Goal: Task Accomplishment & Management: Use online tool/utility

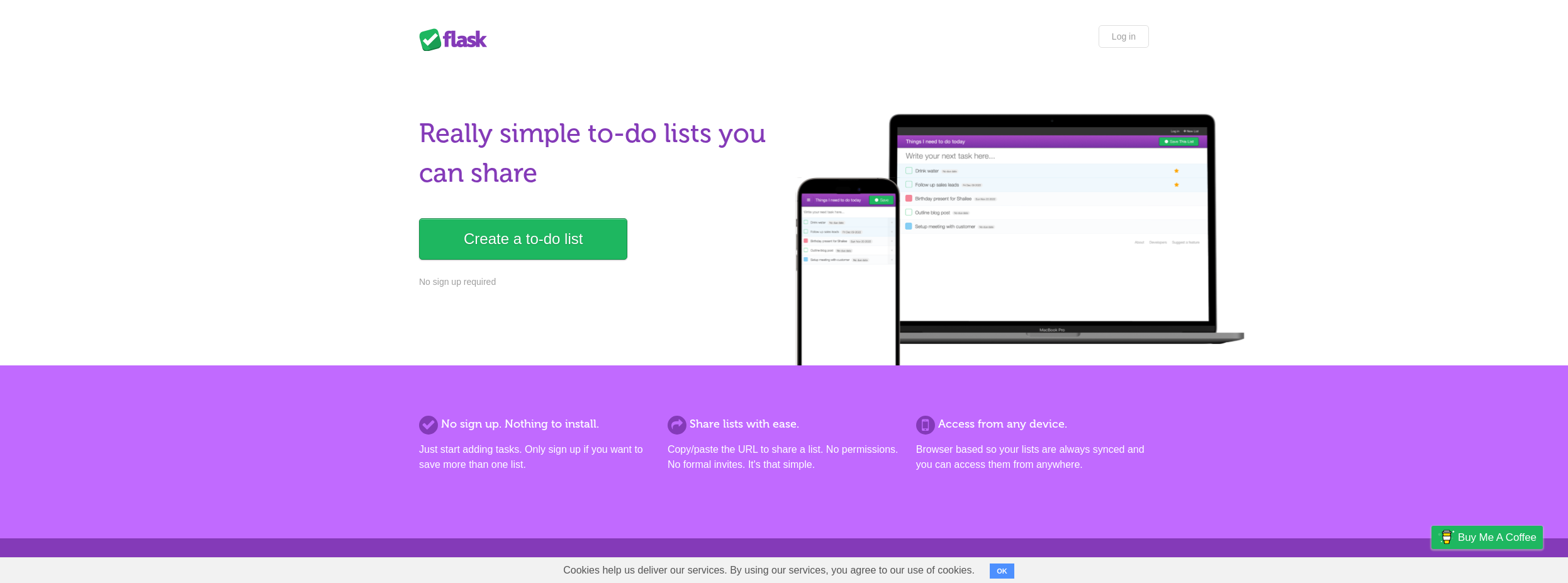
click at [996, 571] on button "OK" at bounding box center [1002, 570] width 25 height 15
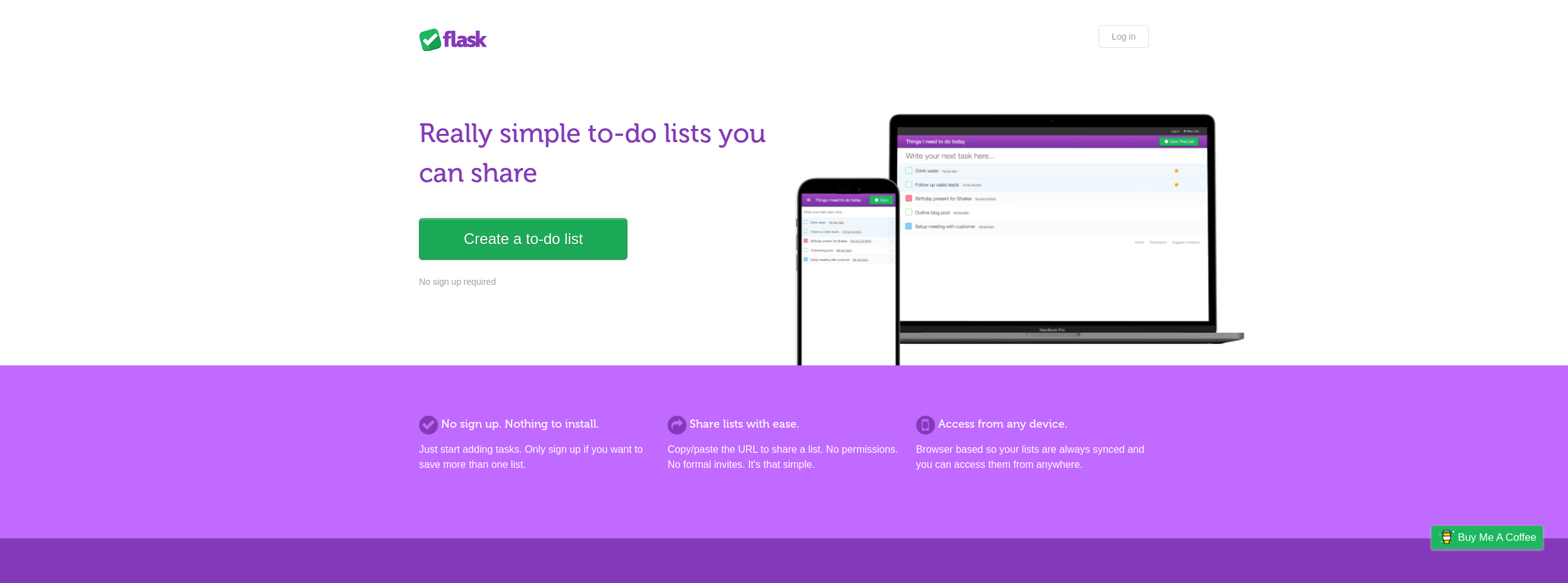
click at [504, 237] on link "Create a to-do list" at bounding box center [523, 239] width 208 height 42
click at [521, 228] on link "Create a to-do list" at bounding box center [523, 239] width 208 height 42
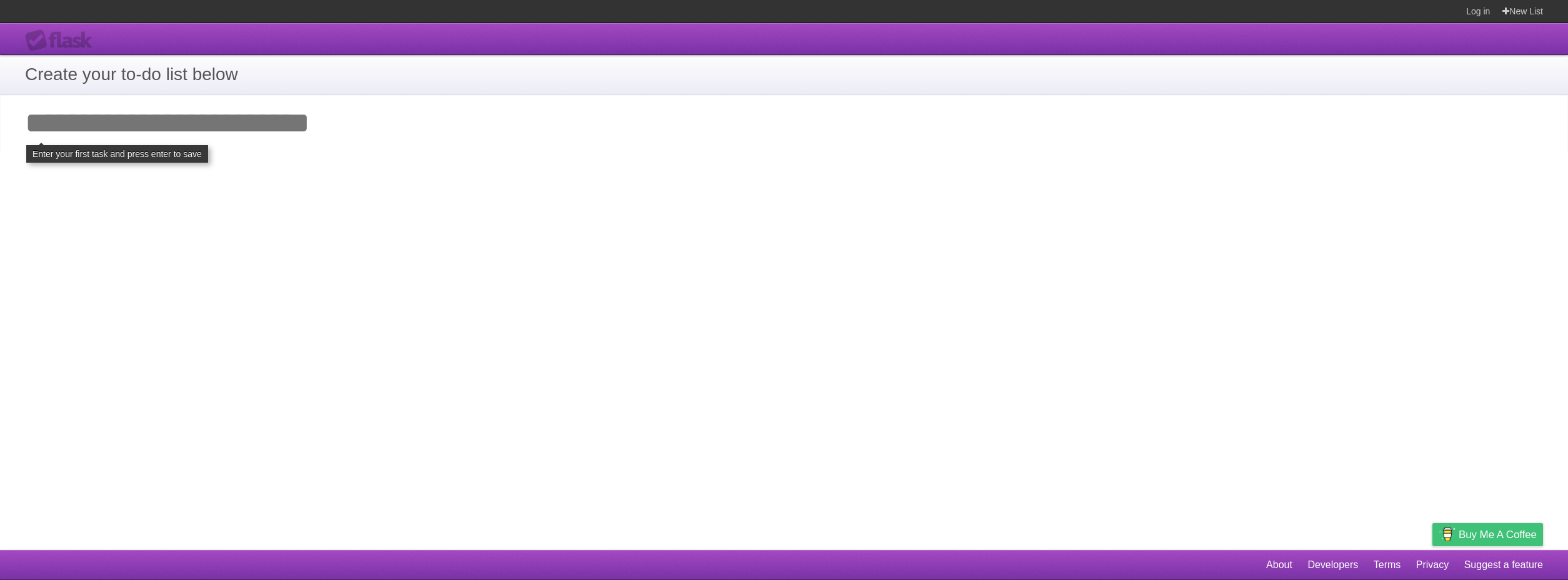
click at [1486, 532] on span "Buy me a coffee" at bounding box center [1498, 535] width 78 height 22
click at [267, 129] on input "Add your first task" at bounding box center [784, 124] width 1568 height 58
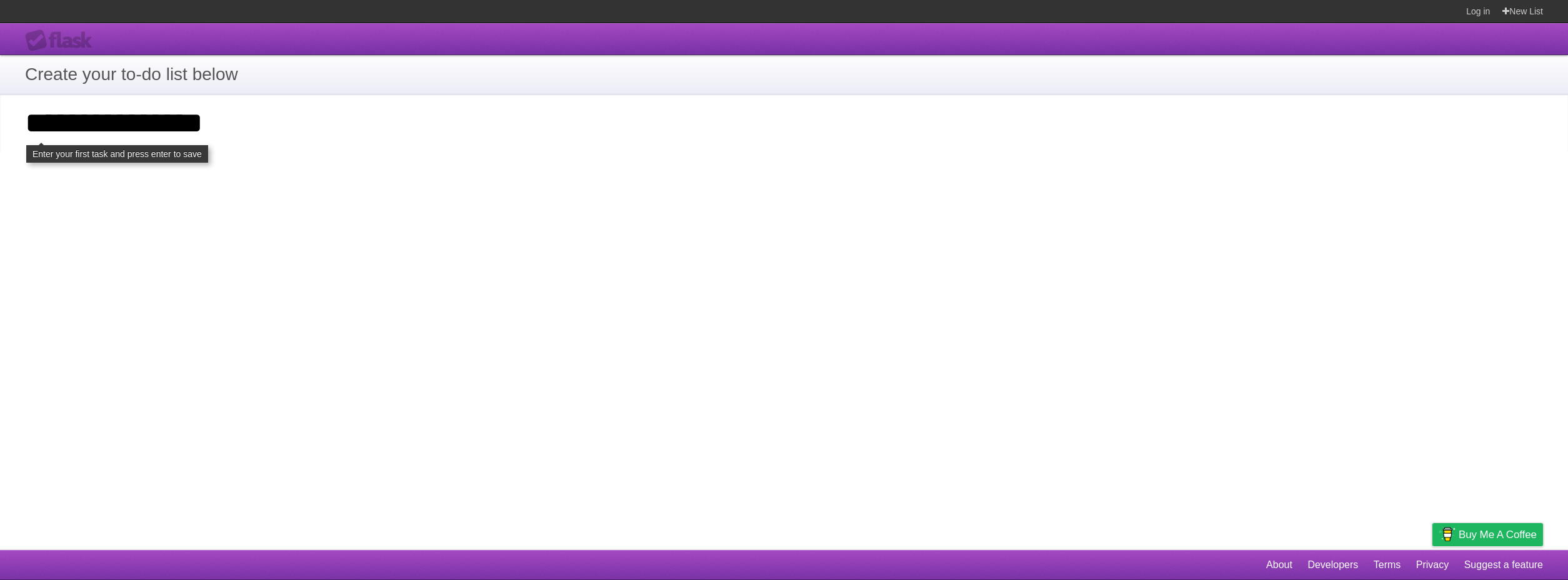
type input "**********"
click input "**********" at bounding box center [0, 0] width 0 height 0
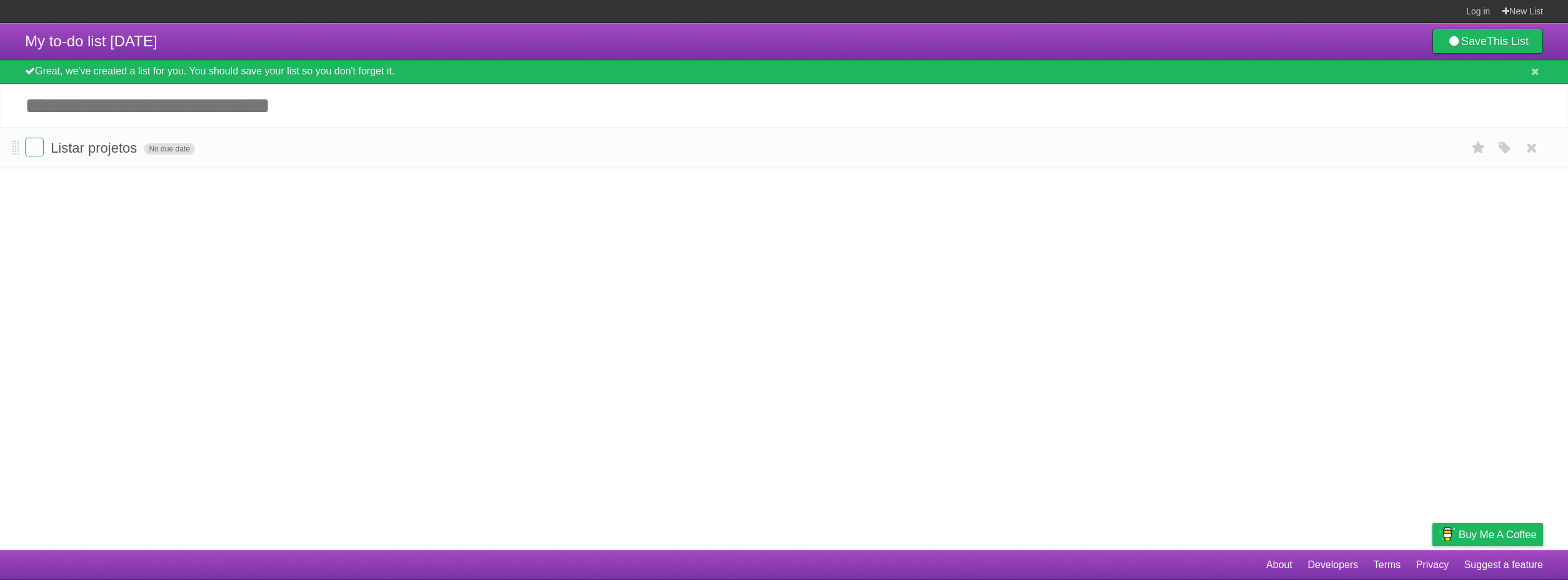
click at [163, 152] on span "No due date" at bounding box center [169, 149] width 50 height 11
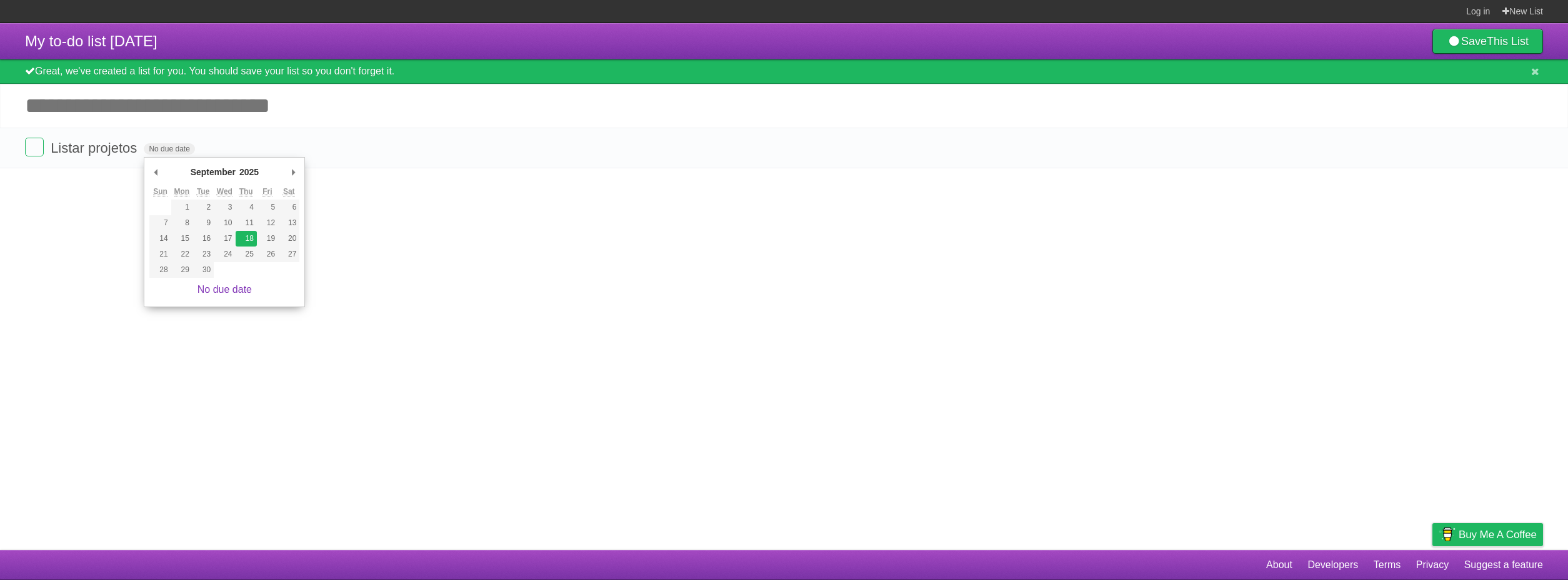
type span "Thu Sep 18 2025"
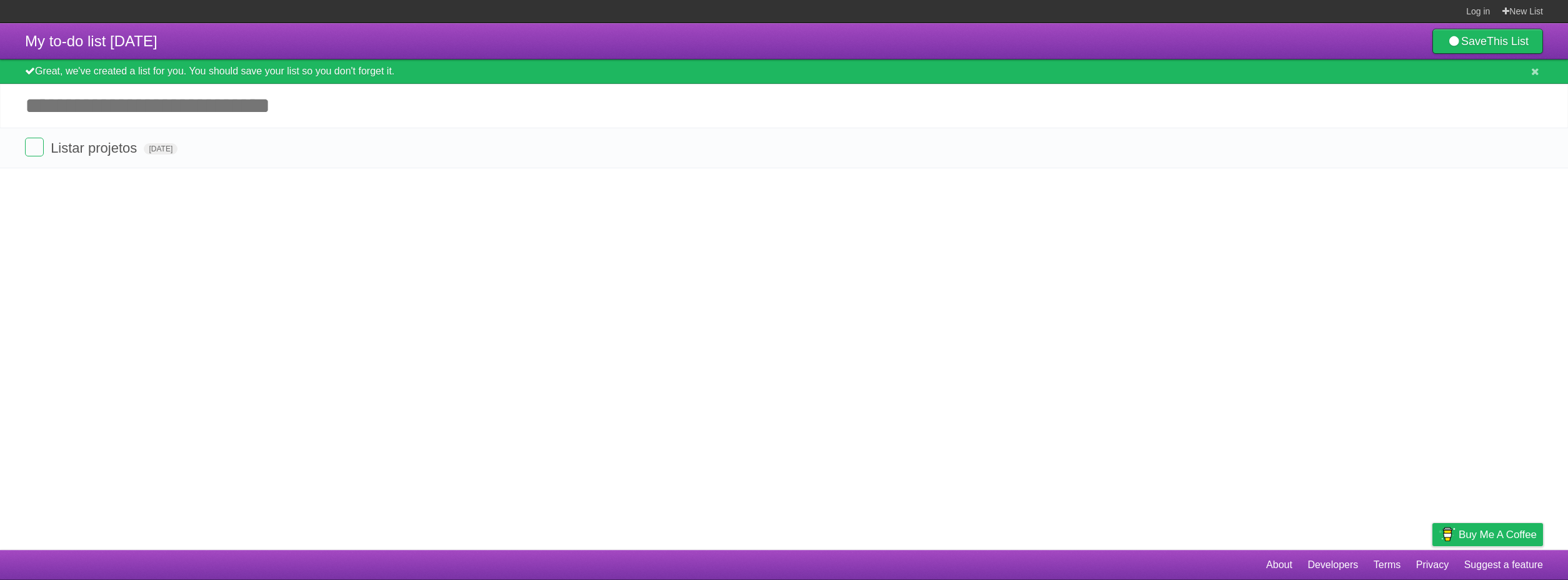
click at [408, 240] on article "My to-do list 08/29/2025 Save This List Great, we've created a list for you. Yo…" at bounding box center [784, 286] width 1568 height 527
click at [115, 152] on span "Listar projetos" at bounding box center [95, 147] width 89 height 16
click at [1533, 154] on icon at bounding box center [1532, 148] width 18 height 21
